Goal: Find specific page/section: Find specific page/section

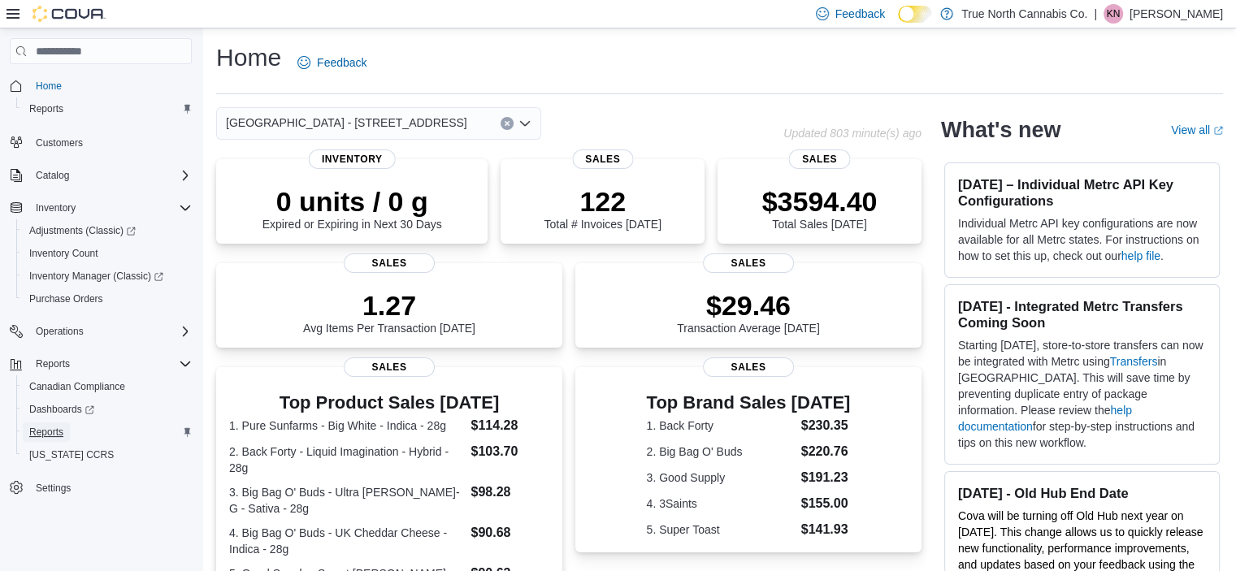
click at [46, 437] on span "Reports" at bounding box center [46, 432] width 34 height 13
